Goal: Use online tool/utility

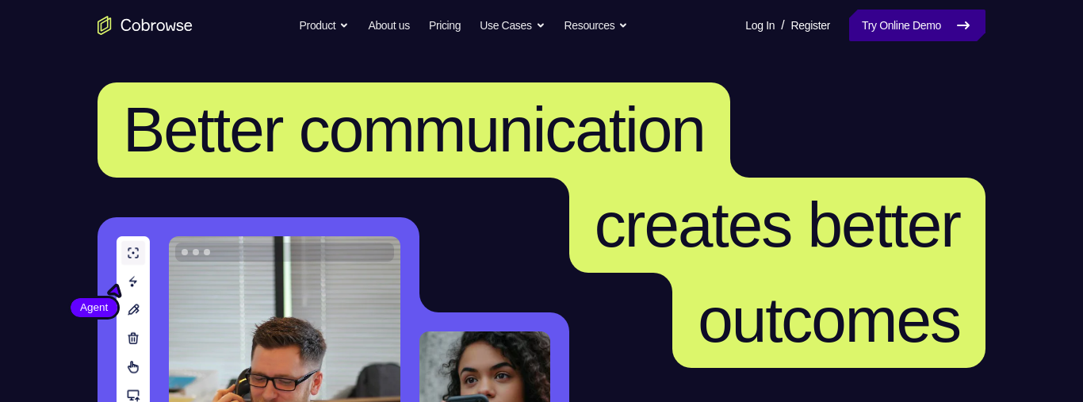
click at [958, 17] on icon at bounding box center [963, 25] width 19 height 19
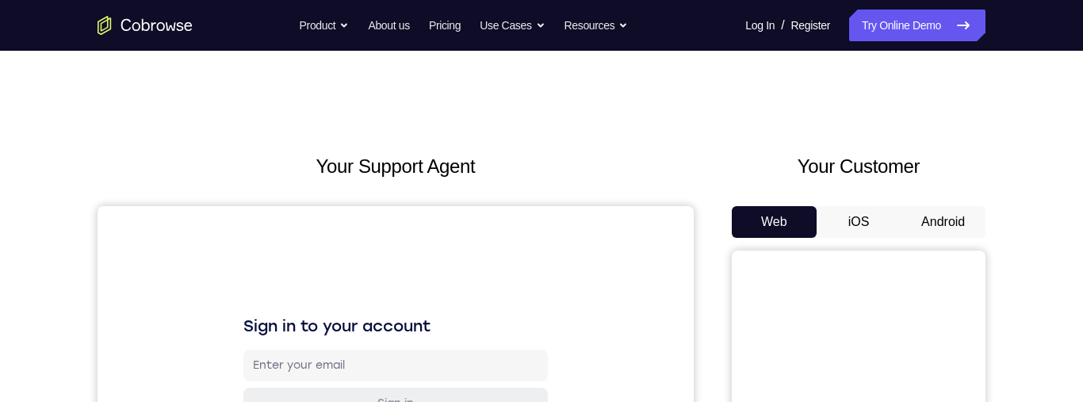
click at [930, 216] on button "Android" at bounding box center [943, 222] width 85 height 32
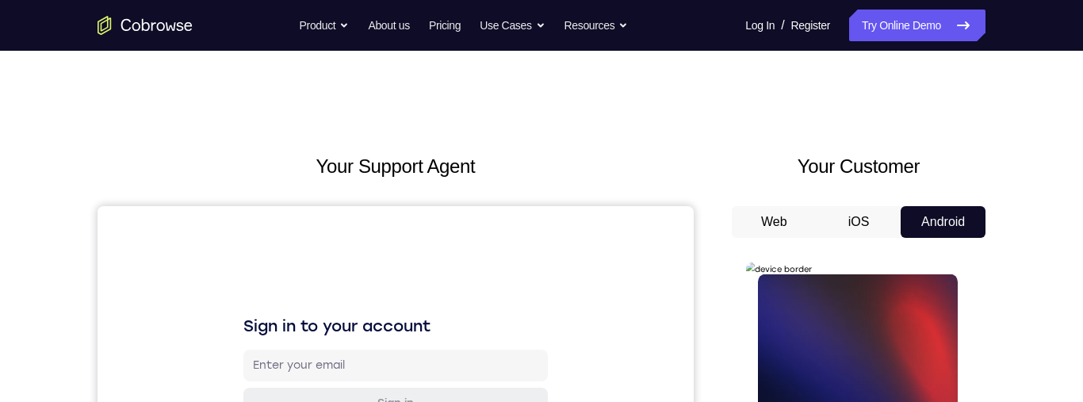
scroll to position [163, 0]
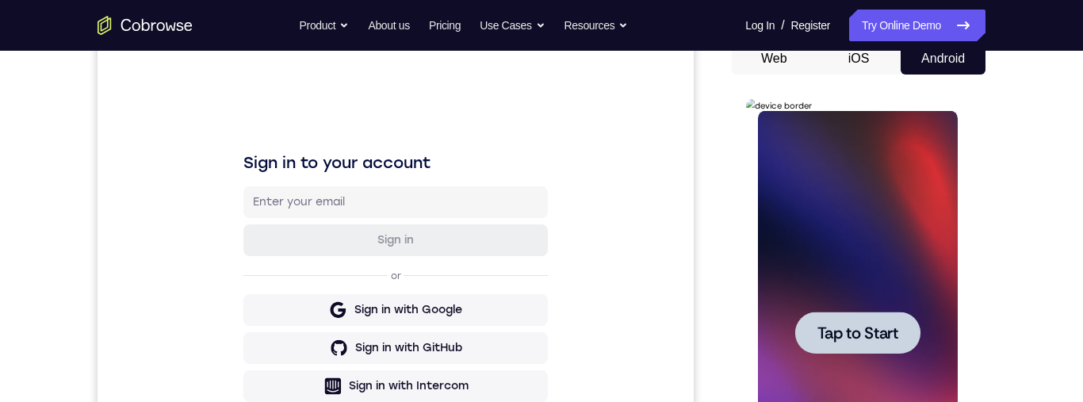
click at [893, 338] on span "Tap to Start" at bounding box center [857, 333] width 81 height 16
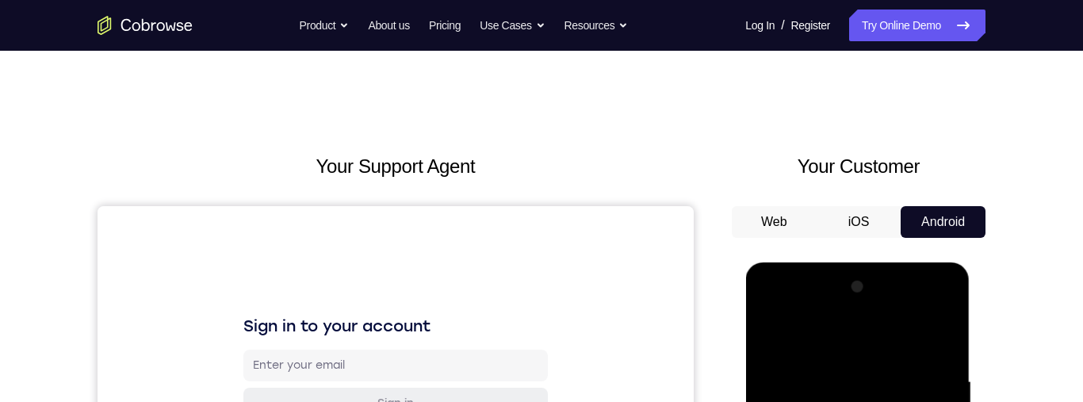
scroll to position [360, 0]
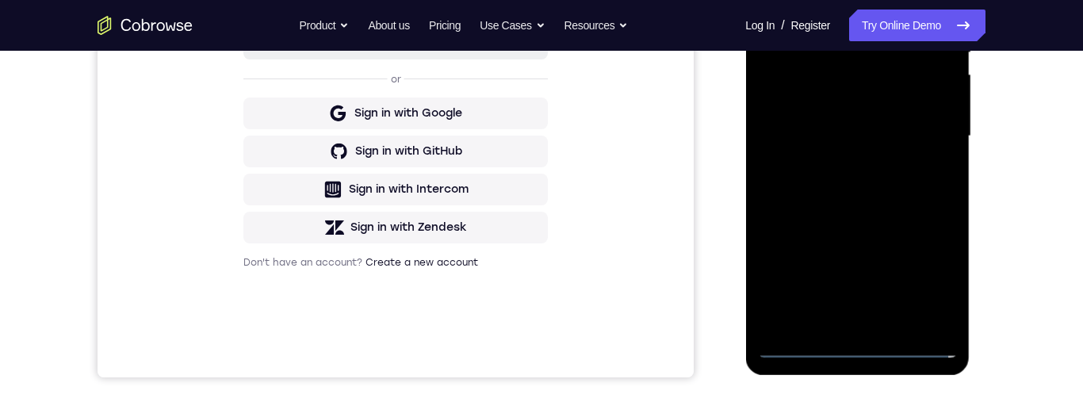
click at [859, 355] on div at bounding box center [857, 136] width 200 height 444
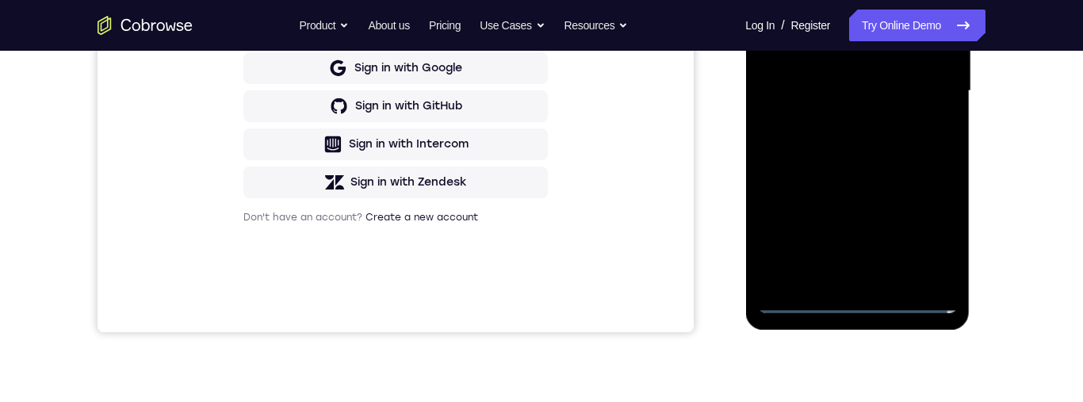
click at [932, 239] on div at bounding box center [857, 91] width 200 height 444
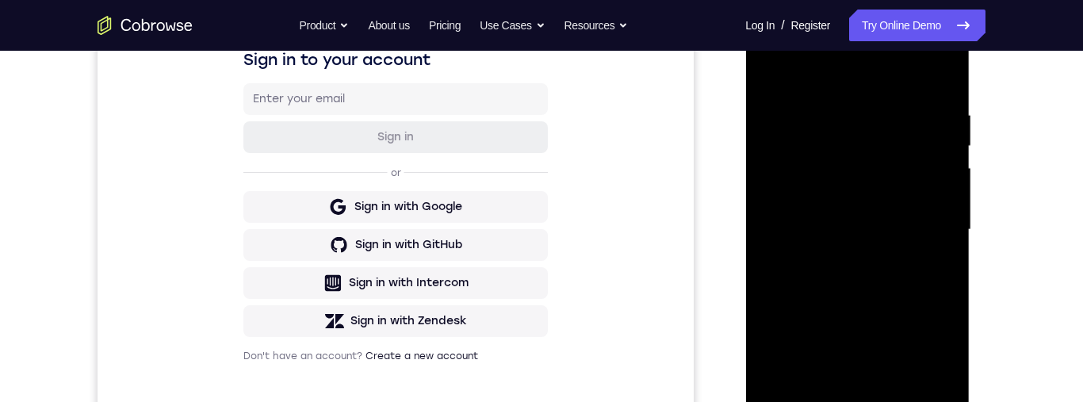
scroll to position [174, 0]
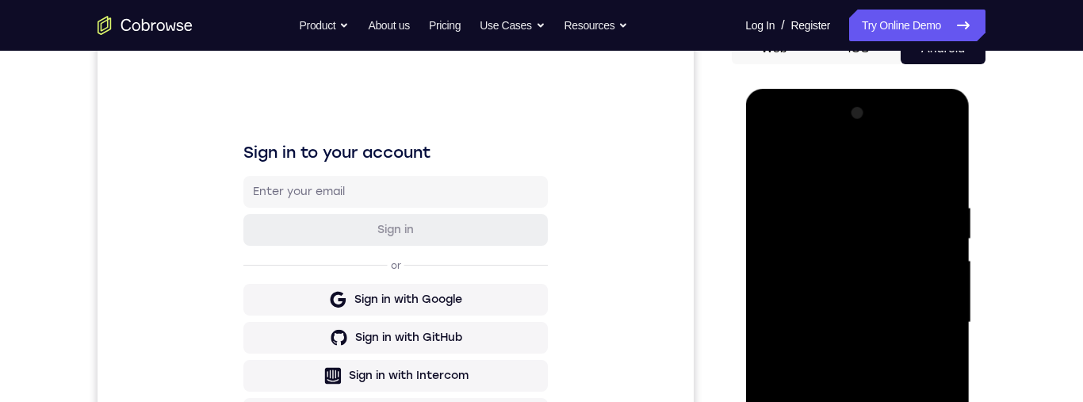
click at [893, 177] on div at bounding box center [857, 323] width 200 height 444
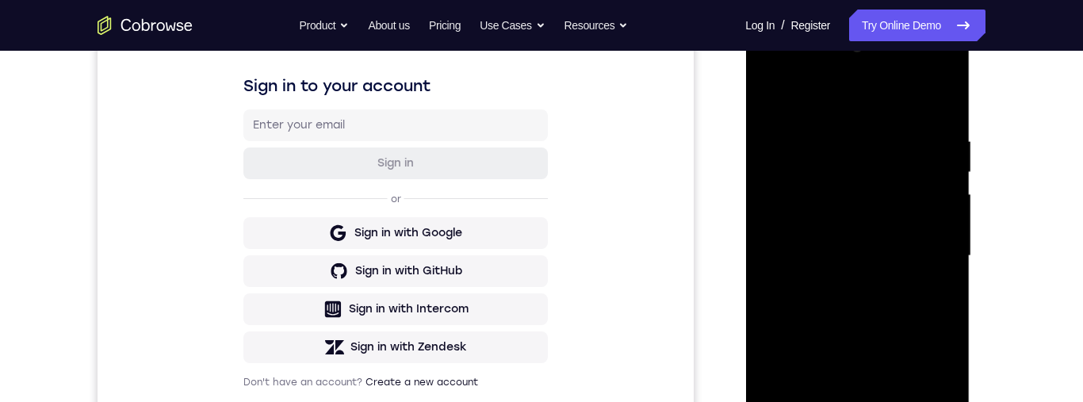
click at [936, 245] on div at bounding box center [857, 256] width 200 height 444
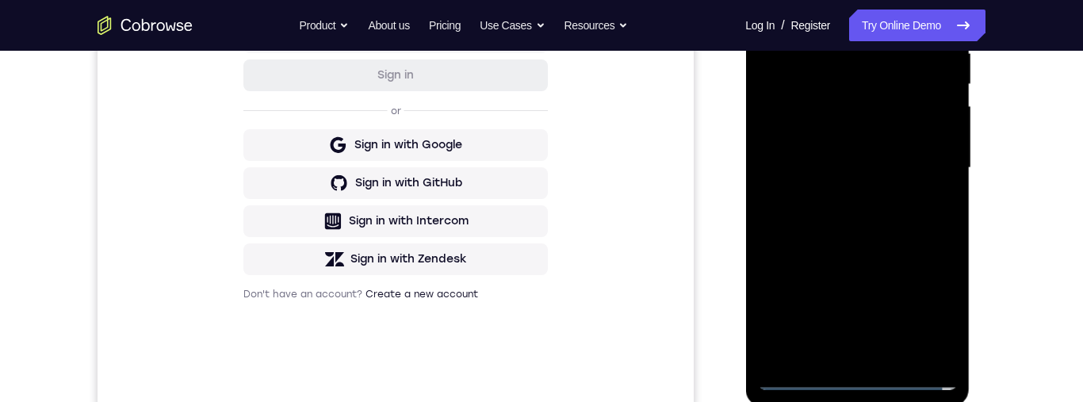
click at [847, 358] on div at bounding box center [857, 168] width 200 height 444
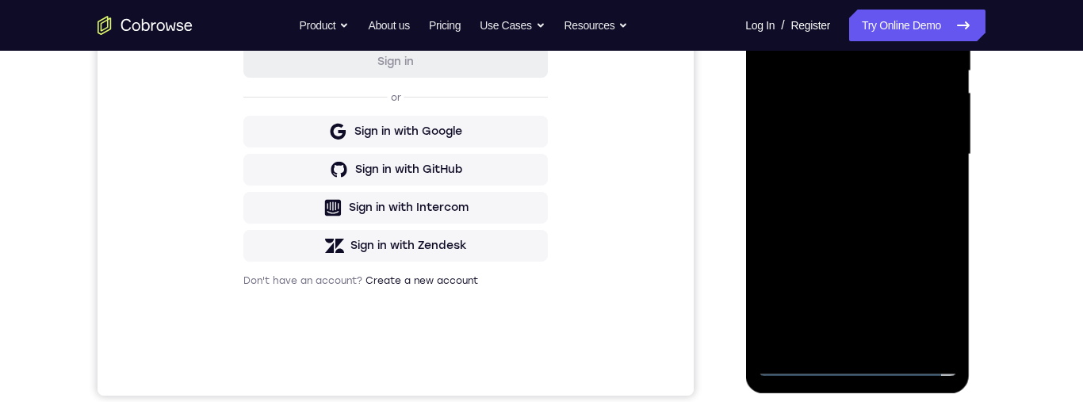
click at [896, 140] on div at bounding box center [857, 155] width 200 height 444
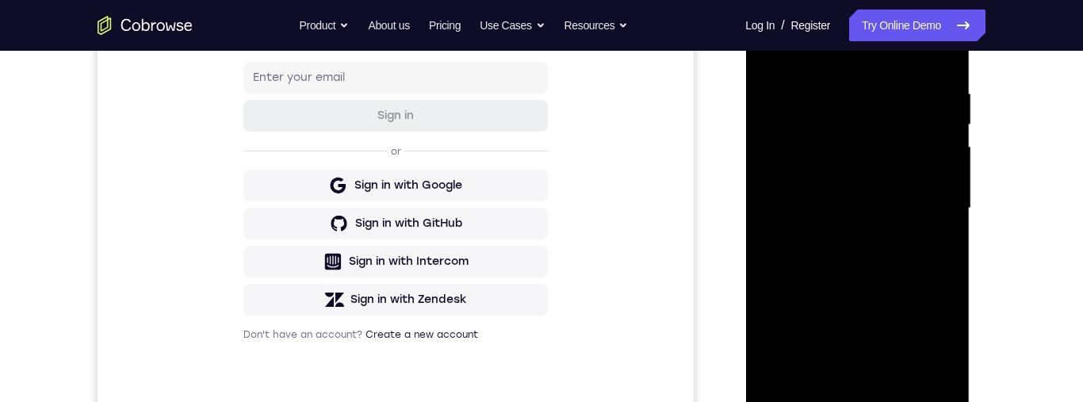
click at [899, 179] on div at bounding box center [857, 209] width 200 height 444
click at [920, 208] on div at bounding box center [857, 209] width 200 height 444
click at [912, 266] on div at bounding box center [857, 209] width 200 height 444
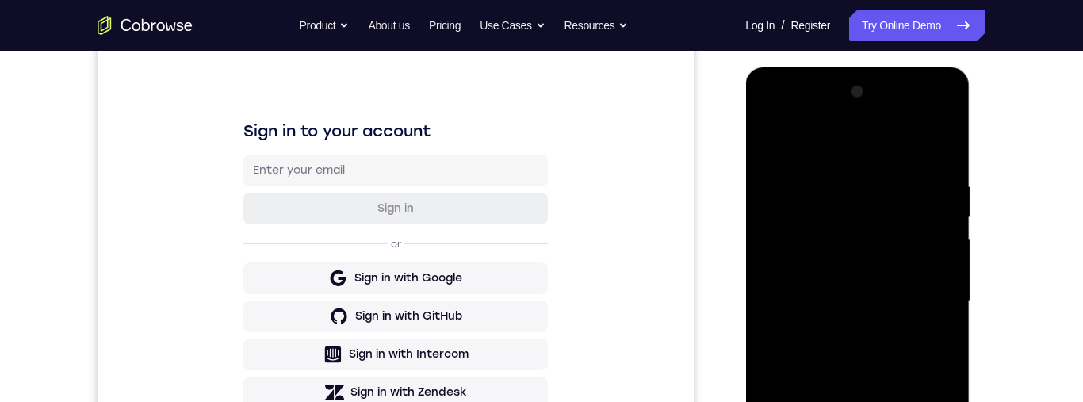
click at [939, 132] on div at bounding box center [857, 301] width 200 height 444
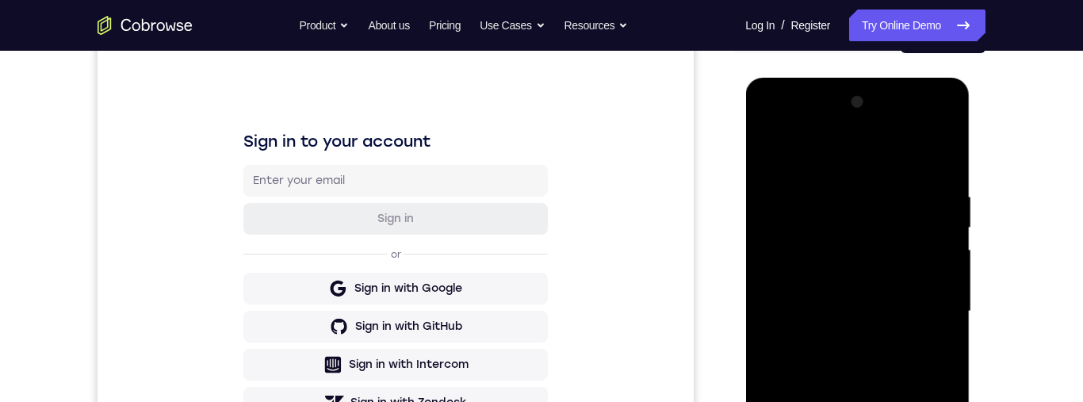
click at [855, 353] on div at bounding box center [857, 312] width 200 height 444
click at [773, 124] on div at bounding box center [857, 312] width 200 height 444
click at [876, 368] on div at bounding box center [857, 312] width 200 height 444
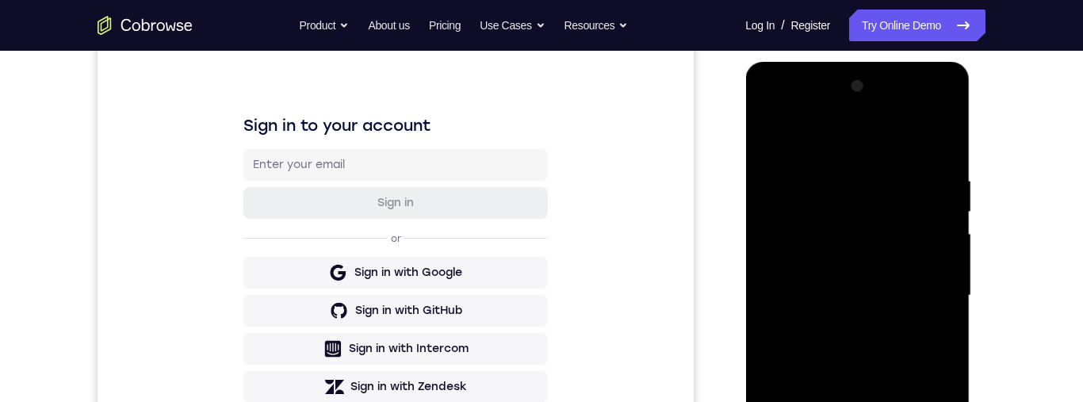
click at [786, 239] on div at bounding box center [857, 296] width 200 height 444
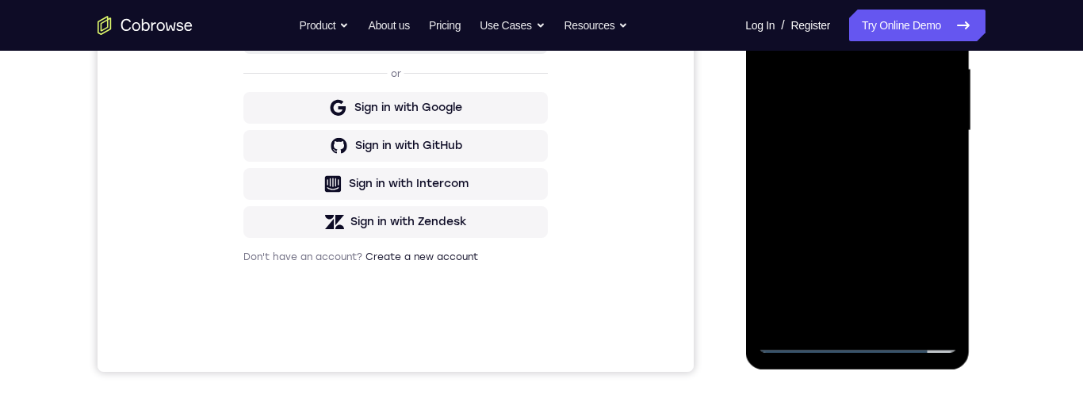
click at [842, 321] on div at bounding box center [857, 131] width 200 height 444
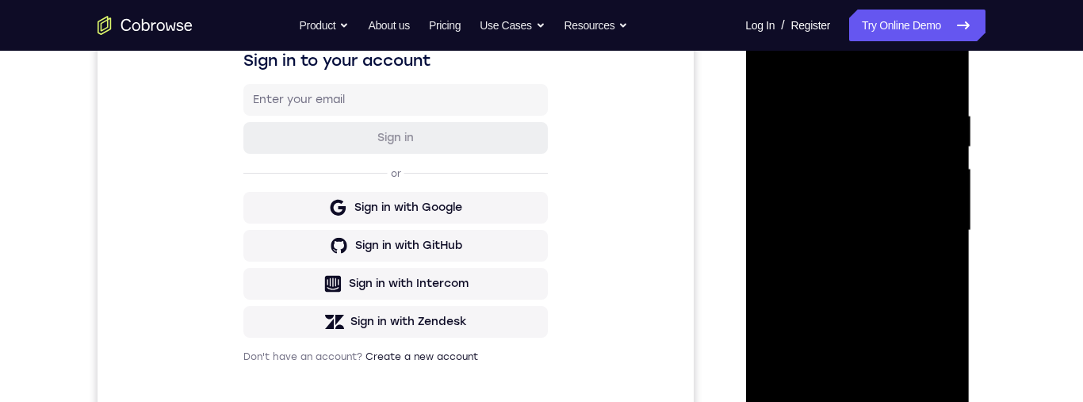
scroll to position [279, 0]
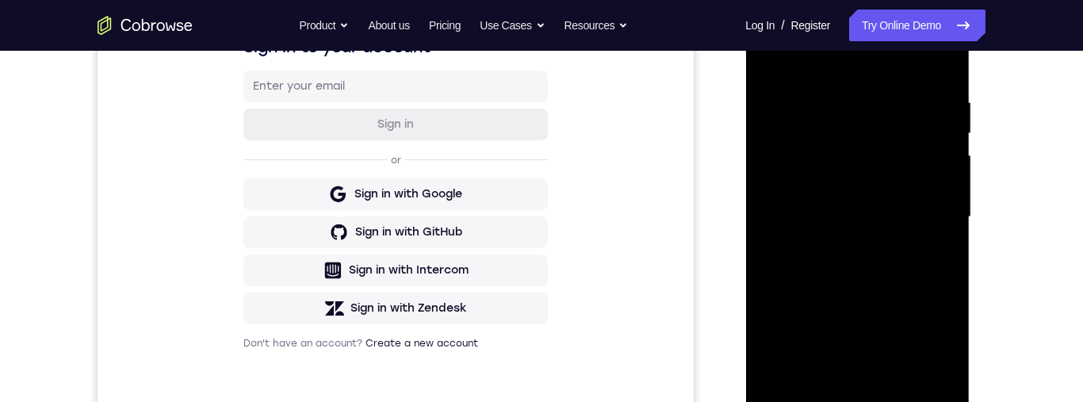
click at [891, 262] on div at bounding box center [857, 217] width 200 height 444
